Goal: Complete application form

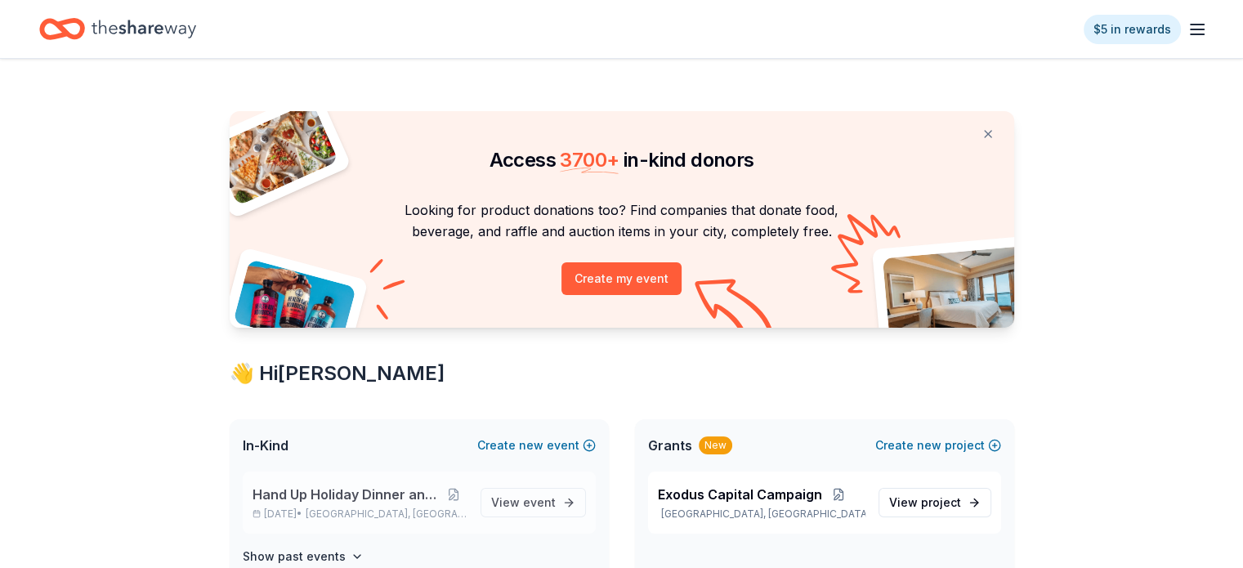
click at [330, 492] on span "Hand Up Holiday Dinner and Auction" at bounding box center [347, 495] width 189 height 20
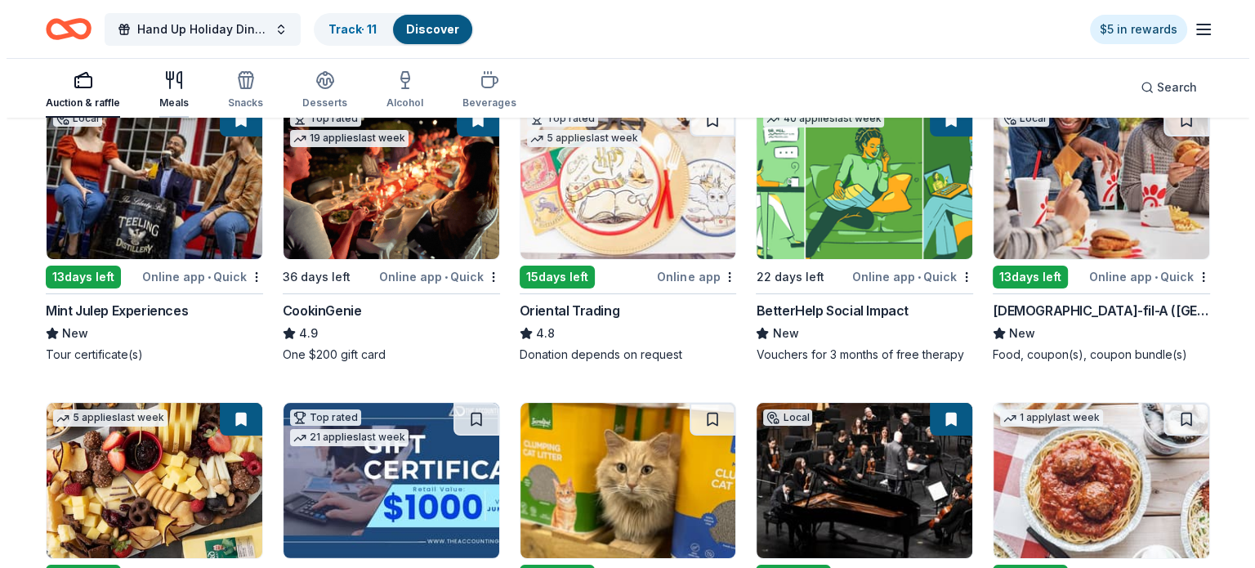
scroll to position [199, 0]
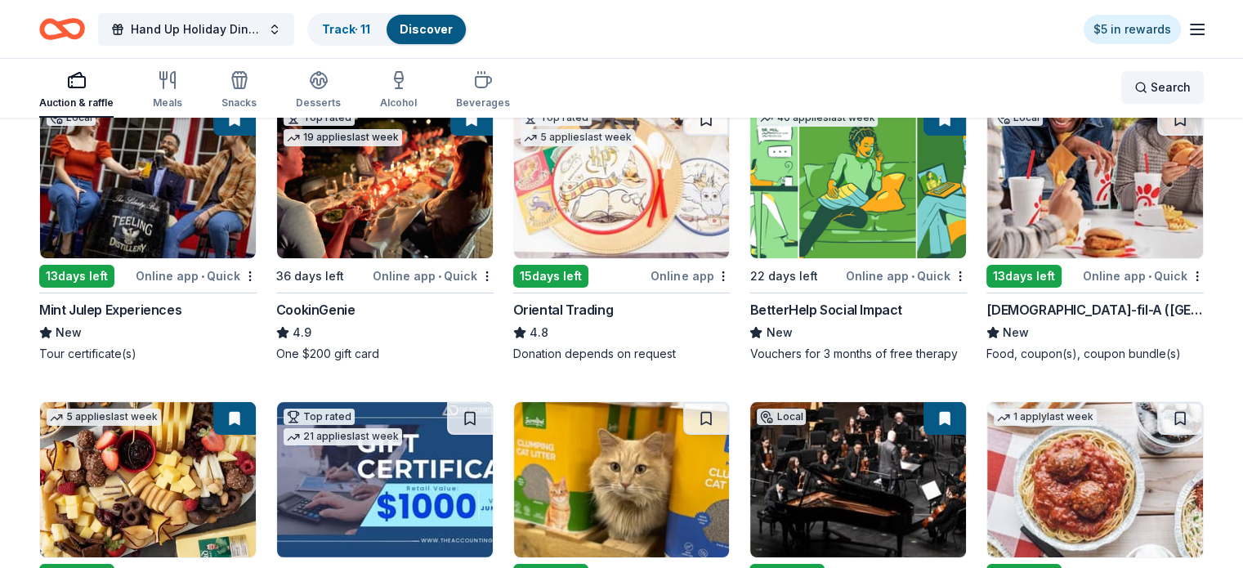
click at [1151, 87] on span "Search" at bounding box center [1171, 88] width 40 height 20
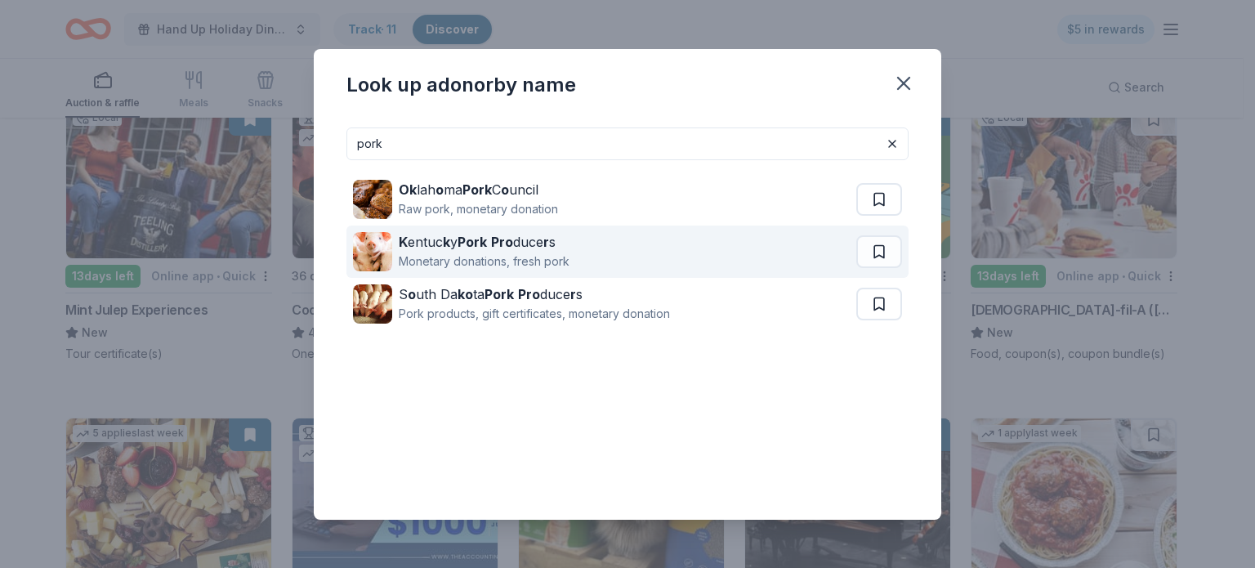
type input "pork"
click at [492, 245] on div "K entuc k y Pork Pro duce r s" at bounding box center [484, 242] width 171 height 20
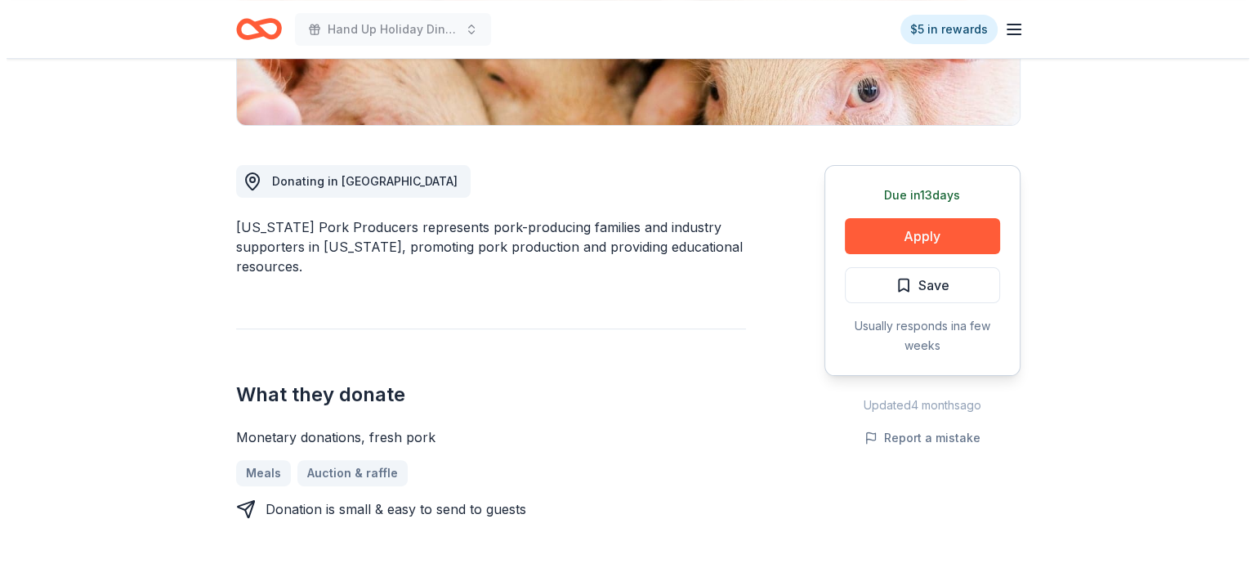
scroll to position [374, 0]
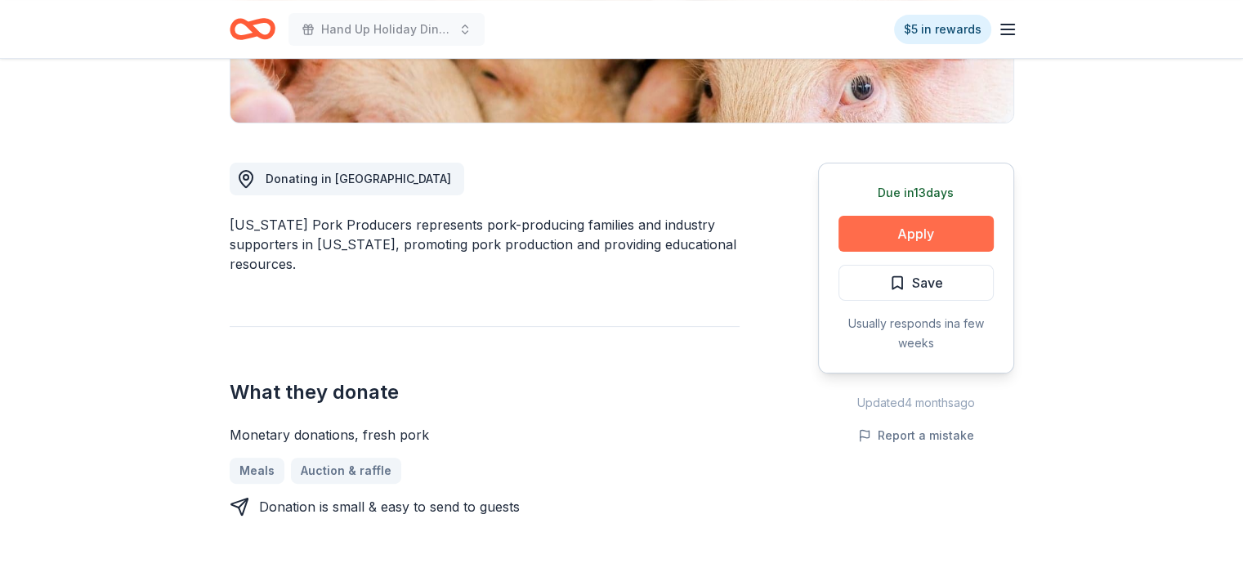
click at [919, 239] on button "Apply" at bounding box center [916, 234] width 155 height 36
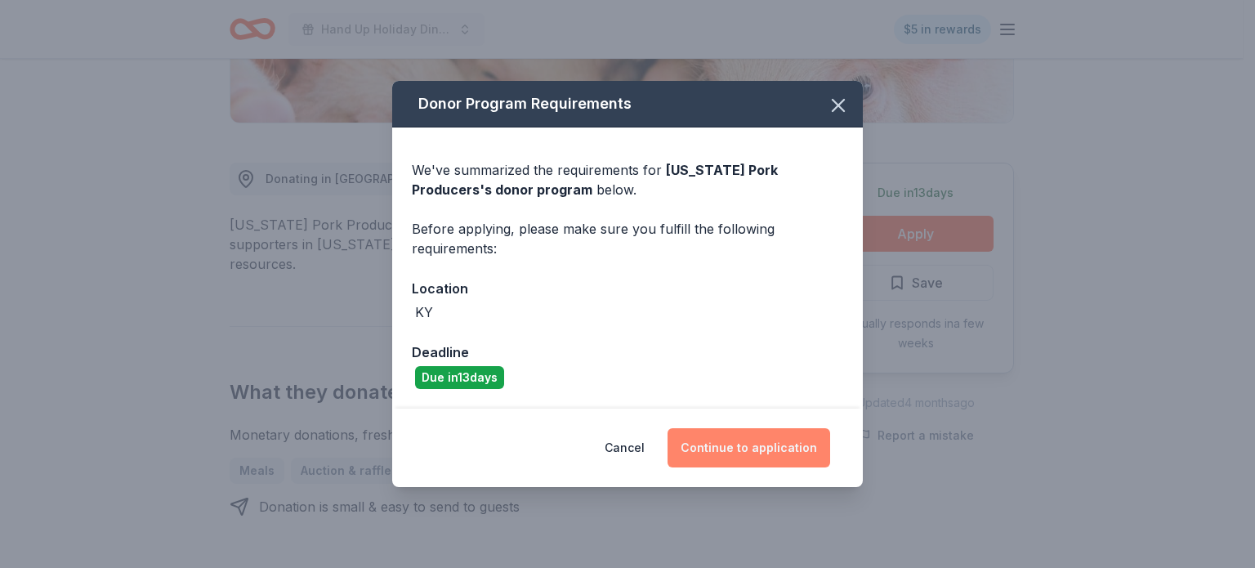
click at [735, 441] on button "Continue to application" at bounding box center [749, 447] width 163 height 39
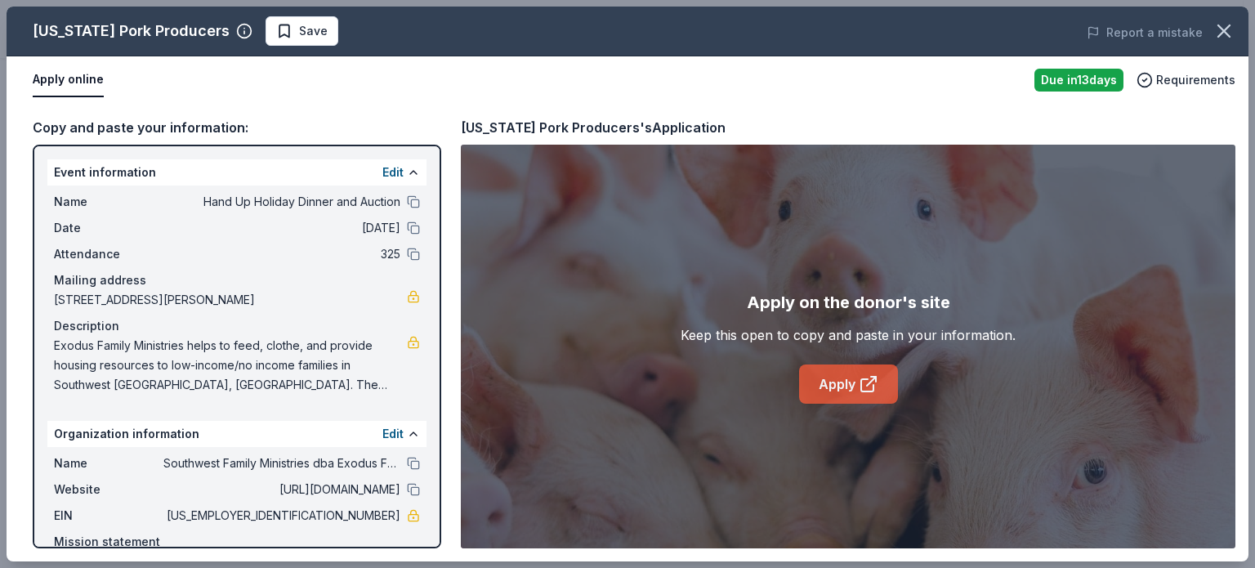
click at [849, 379] on link "Apply" at bounding box center [848, 384] width 99 height 39
